Goal: Entertainment & Leisure: Consume media (video, audio)

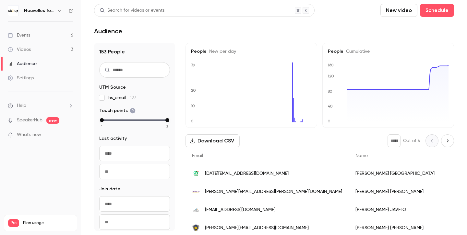
click at [48, 4] on nav "Nouvelles fonctionnalités Skillup Events 6 Videos 3 Audience Settings Help Spea…" at bounding box center [40, 117] width 81 height 235
click at [48, 11] on h6 "Nouvelles fonctionnalités Skillup" at bounding box center [39, 10] width 30 height 6
click at [58, 11] on icon "button" at bounding box center [59, 10] width 5 height 5
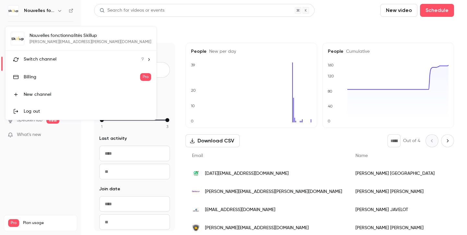
click at [57, 60] on div "Switch channel 9" at bounding box center [84, 59] width 120 height 7
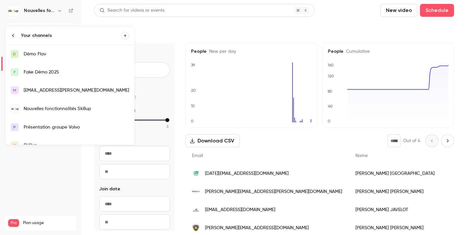
click at [52, 75] on div "Fake Démo 2025" at bounding box center [76, 72] width 105 height 6
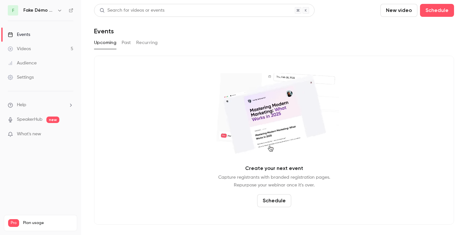
click at [126, 42] on button "Past" at bounding box center [126, 43] width 9 height 10
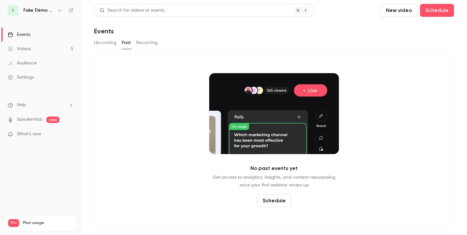
click at [145, 43] on button "Recurring" at bounding box center [147, 43] width 22 height 10
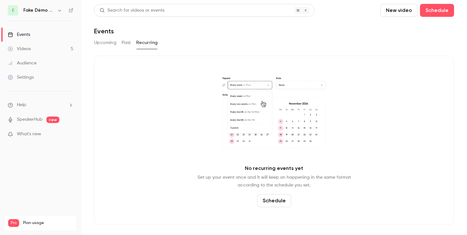
click at [104, 43] on button "Upcoming" at bounding box center [105, 43] width 22 height 10
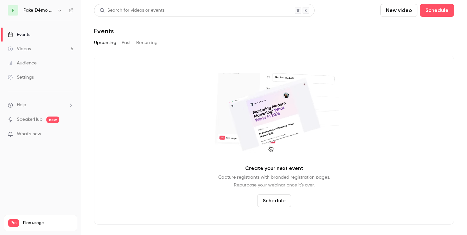
click at [47, 51] on link "Videos 5" at bounding box center [40, 49] width 81 height 14
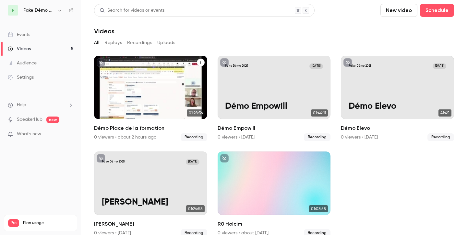
click at [157, 82] on div "Fake Démo [DATE] Démo Place de la formation" at bounding box center [150, 88] width 113 height 64
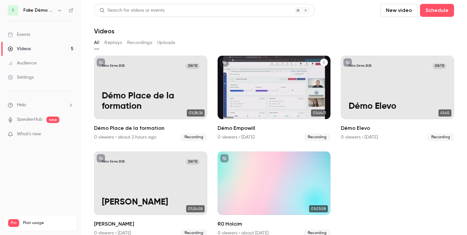
click at [288, 87] on div "Fake Démo [DATE] Démo Empowill" at bounding box center [274, 88] width 113 height 64
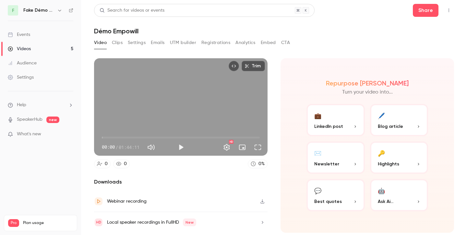
click at [263, 201] on icon "button" at bounding box center [262, 201] width 5 height 5
